Goal: Task Accomplishment & Management: Complete application form

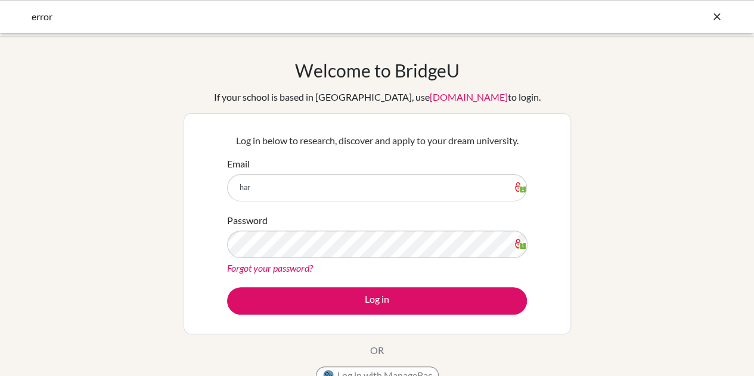
type input "[PERSON_NAME][EMAIL_ADDRESS][PERSON_NAME][DOMAIN_NAME]"
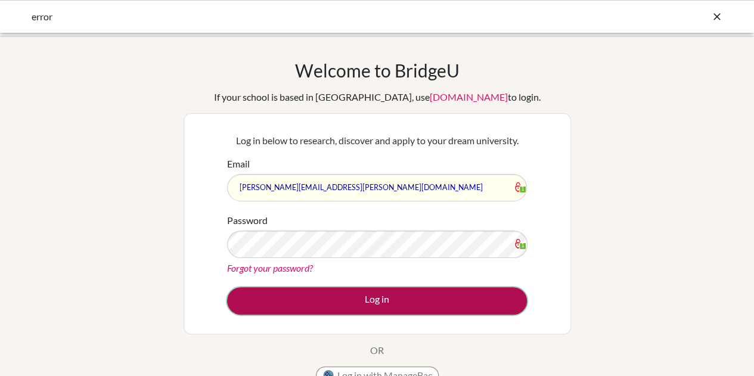
click at [356, 295] on button "Log in" at bounding box center [377, 300] width 300 height 27
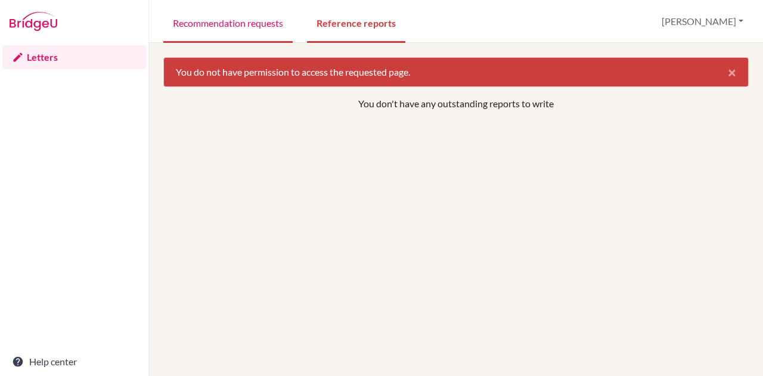
click at [241, 35] on link "Recommendation requests" at bounding box center [227, 22] width 129 height 41
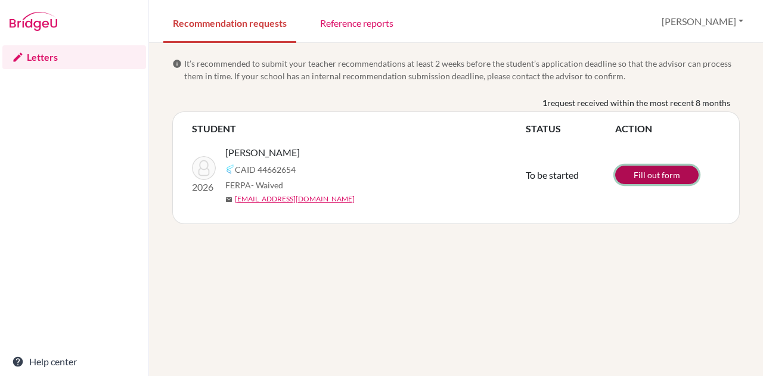
click at [651, 179] on link "Fill out form" at bounding box center [656, 175] width 83 height 18
drag, startPoint x: 623, startPoint y: 216, endPoint x: 621, endPoint y: 209, distance: 7.4
click at [623, 217] on div "STUDENT STATUS ACTION 2026 [PERSON_NAME] 44662654 FERPA - Waived mail [EMAIL_AD…" at bounding box center [455, 167] width 567 height 113
click at [640, 178] on link "Fill out form" at bounding box center [656, 175] width 83 height 18
